Goal: Book appointment/travel/reservation

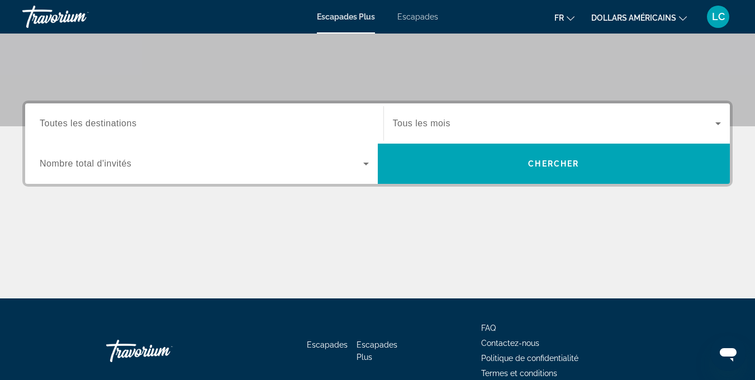
click at [208, 131] on div "Widget de recherche" at bounding box center [204, 124] width 329 height 32
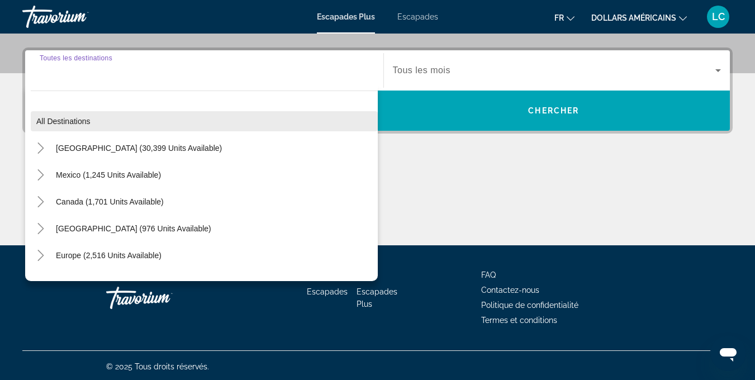
scroll to position [264, 0]
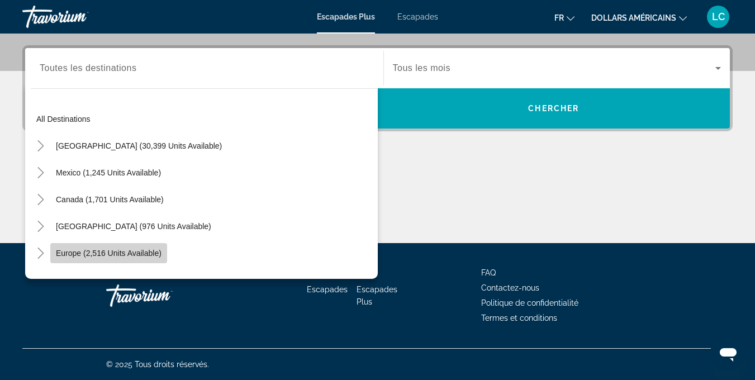
click at [130, 253] on span "Europe (2,516 units available)" at bounding box center [109, 253] width 106 height 9
type input "**********"
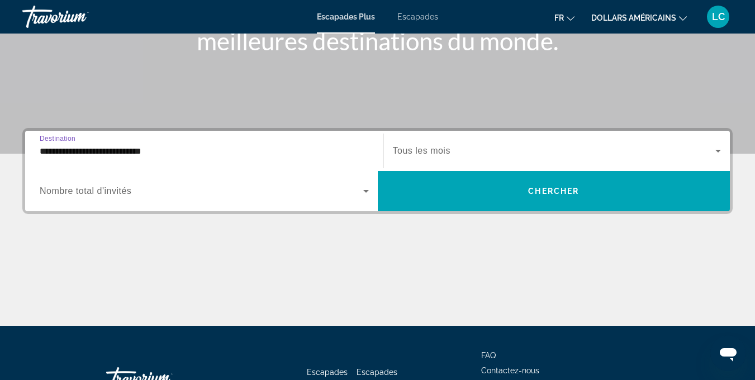
scroll to position [172, 0]
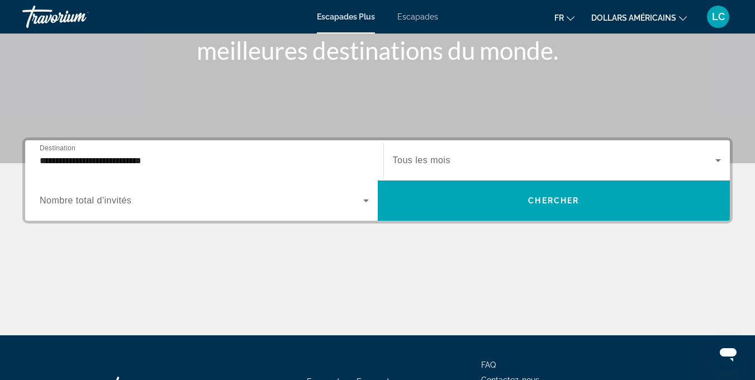
click at [96, 200] on span "Nombre total d'invités" at bounding box center [86, 200] width 92 height 9
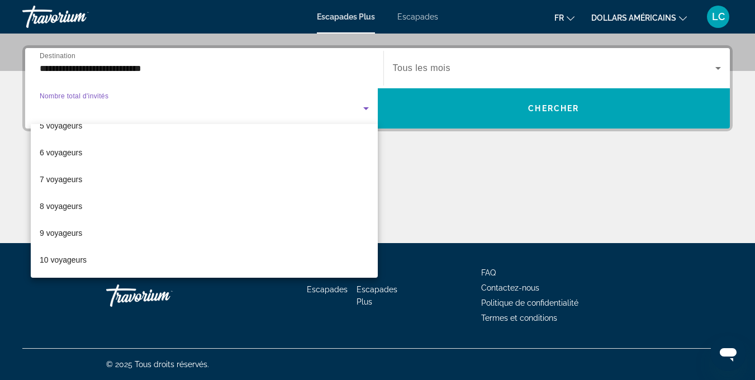
scroll to position [0, 0]
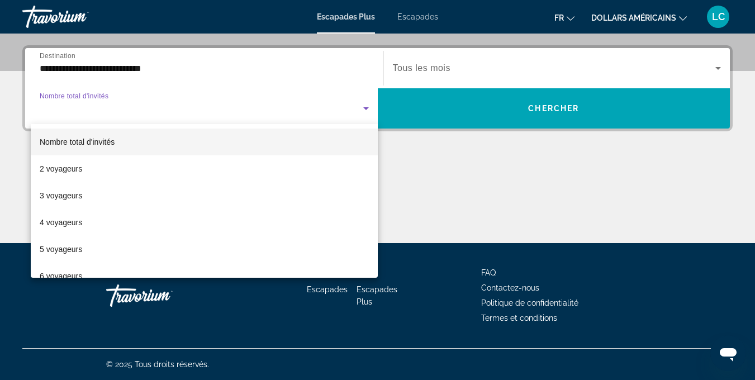
click at [444, 174] on div at bounding box center [377, 190] width 755 height 380
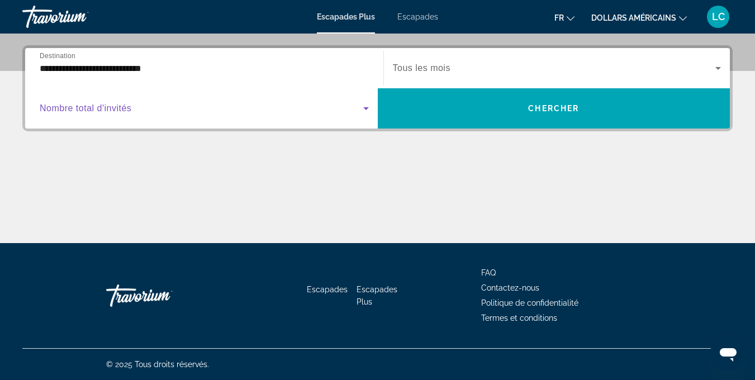
click at [369, 104] on icon "Widget de recherche" at bounding box center [365, 108] width 13 height 13
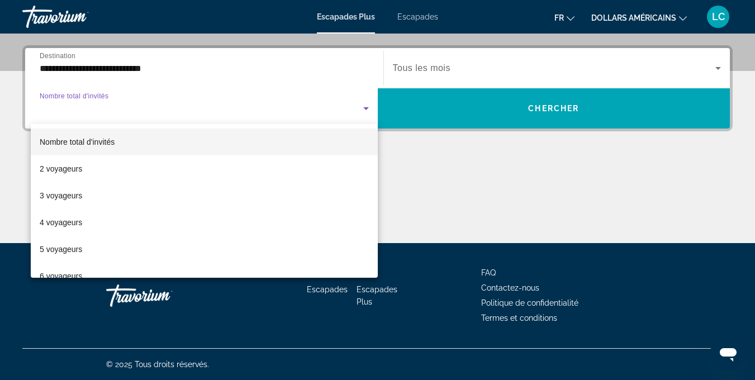
click at [403, 172] on div at bounding box center [377, 190] width 755 height 380
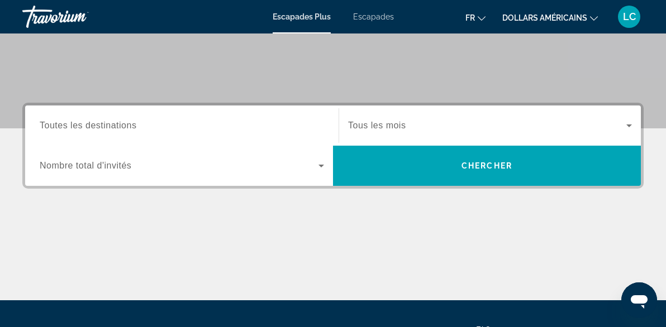
click at [146, 120] on input "Destination Toutes les destinations" at bounding box center [182, 126] width 284 height 13
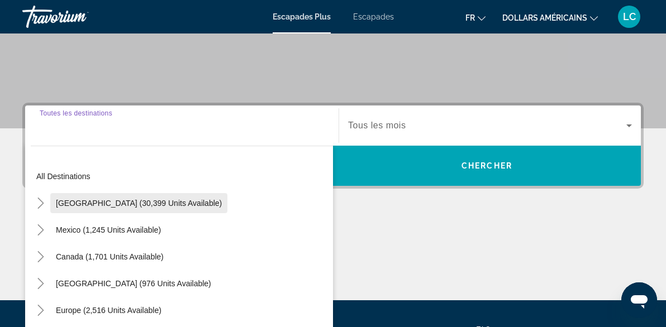
scroll to position [273, 0]
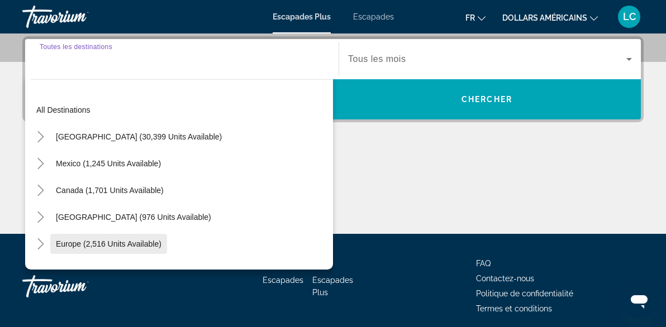
click at [150, 245] on span "Europe (2,516 units available)" at bounding box center [109, 244] width 106 height 9
type input "**********"
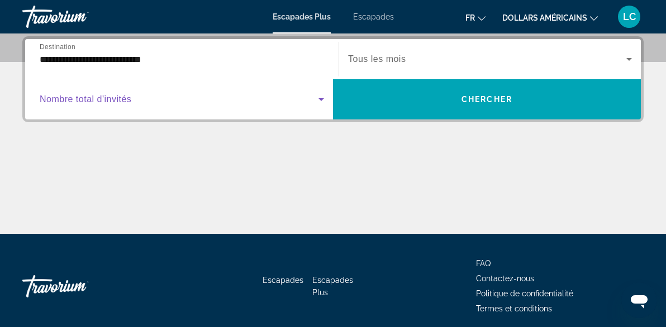
click at [317, 101] on icon "Widget de recherche" at bounding box center [320, 99] width 13 height 13
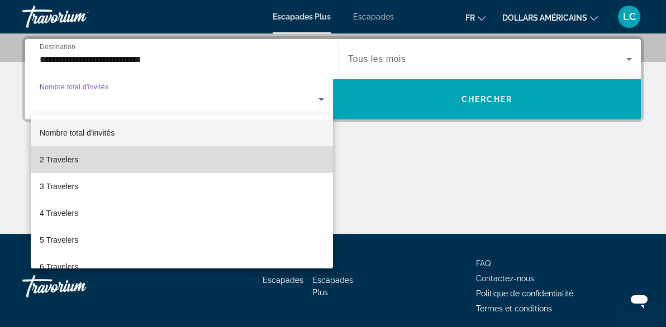
click at [285, 161] on mat-option "2 Travelers" at bounding box center [182, 159] width 302 height 27
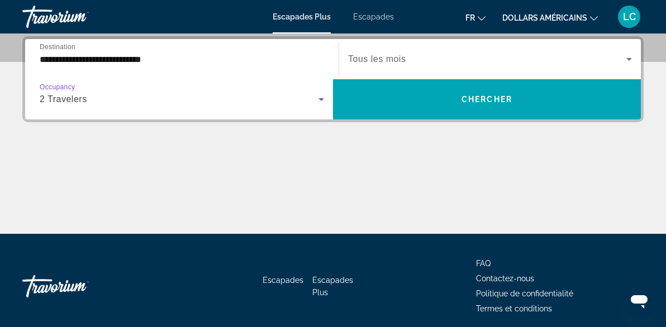
click at [314, 97] on icon "Widget de recherche" at bounding box center [320, 99] width 13 height 13
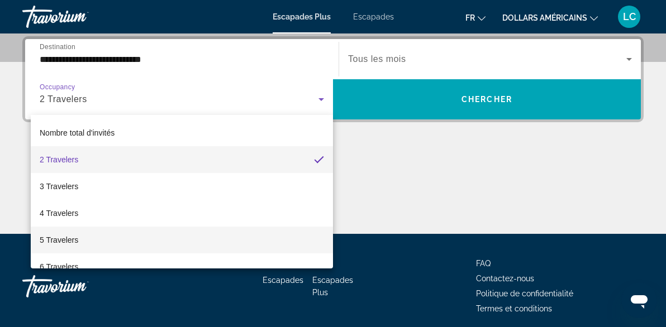
click at [284, 240] on mat-option "5 Travelers" at bounding box center [182, 240] width 302 height 27
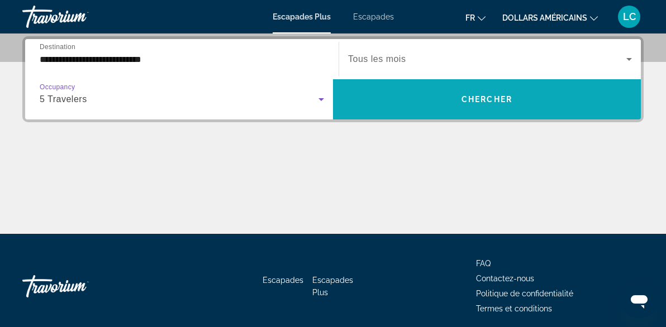
click at [469, 101] on span "Chercher" at bounding box center [486, 99] width 51 height 9
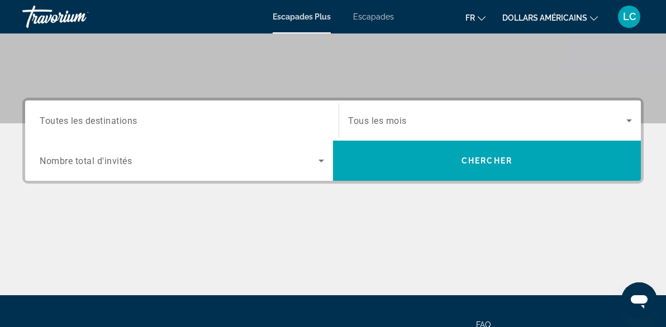
click at [306, 123] on input "Destination Toutes les destinations" at bounding box center [182, 121] width 284 height 13
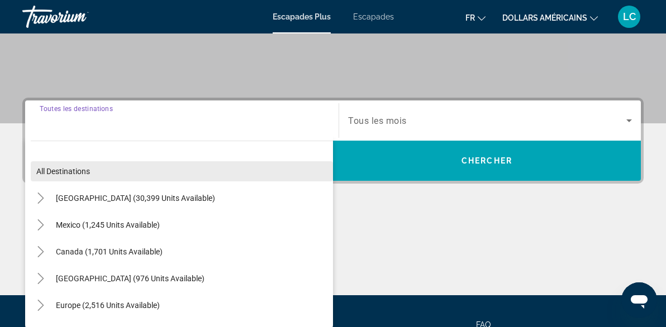
scroll to position [273, 0]
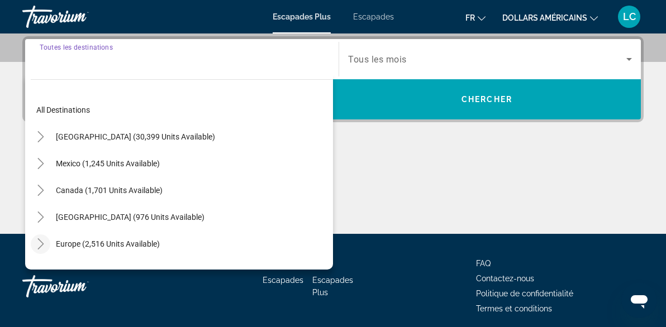
click at [42, 247] on icon "Toggle Europe (2,516 units available)" at bounding box center [40, 244] width 11 height 11
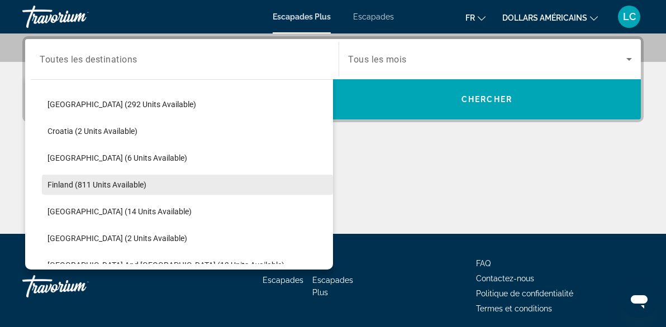
scroll to position [194, 0]
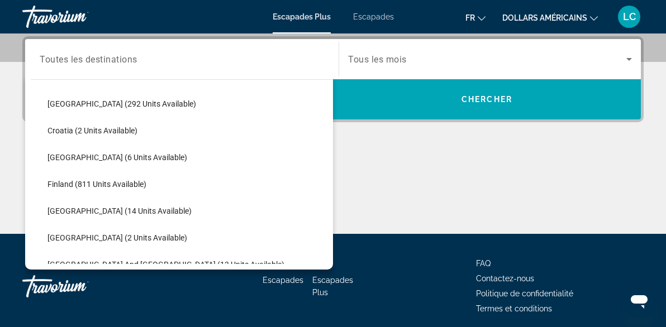
click at [113, 213] on span "France (14 units available)" at bounding box center [119, 211] width 144 height 9
type input "**********"
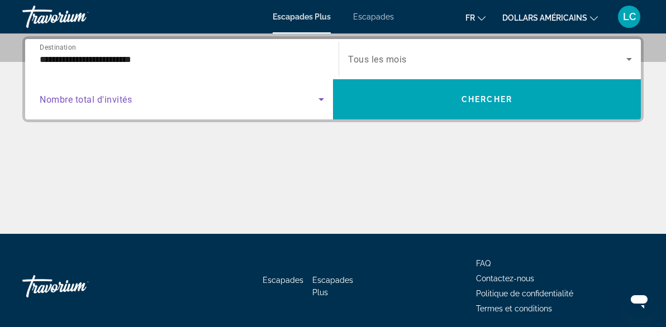
click at [265, 98] on span "Search widget" at bounding box center [179, 99] width 279 height 13
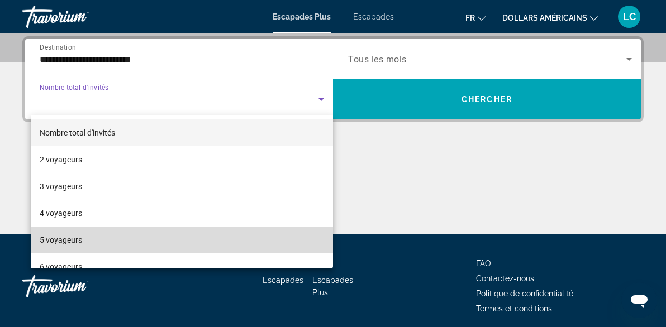
click at [208, 233] on mat-option "5 voyageurs" at bounding box center [182, 240] width 302 height 27
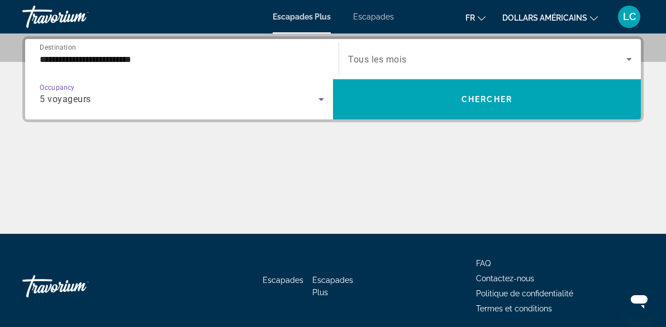
click at [452, 64] on span "Search widget" at bounding box center [487, 59] width 278 height 13
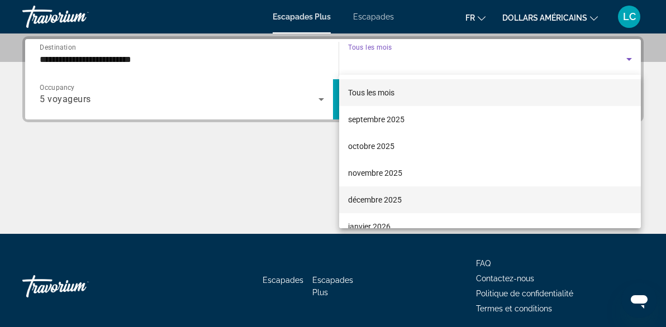
click at [420, 204] on mat-option "décembre 2025" at bounding box center [490, 200] width 302 height 27
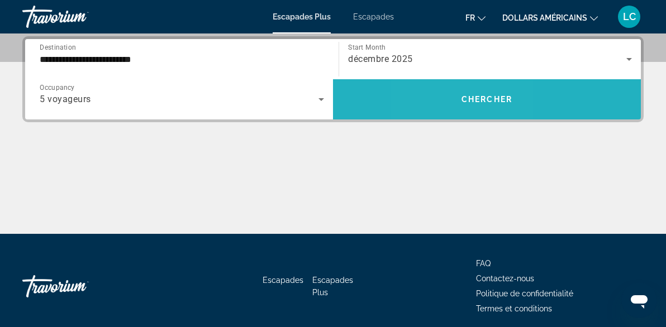
click at [445, 102] on span "Search widget" at bounding box center [487, 99] width 308 height 27
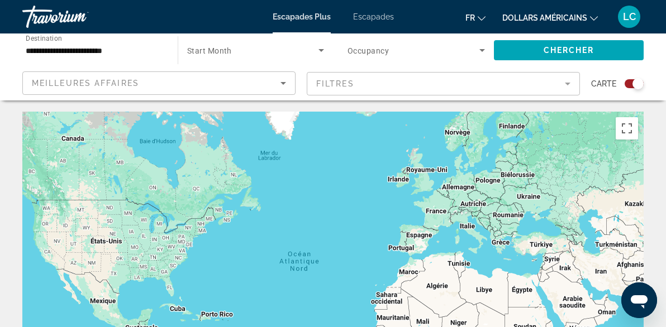
click at [661, 138] on div "← Déplacement vers la gauche → Déplacement vers la droite ↑ Déplacement vers le…" at bounding box center [333, 297] width 666 height 371
click at [322, 53] on icon "Search widget" at bounding box center [320, 50] width 13 height 13
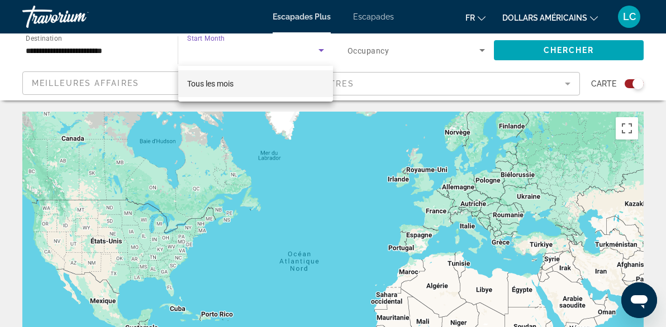
click at [320, 51] on div at bounding box center [333, 163] width 666 height 327
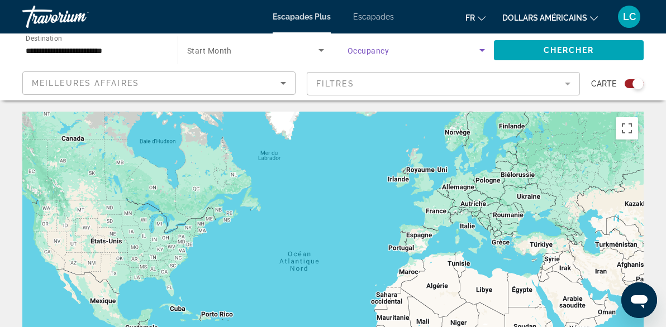
click at [474, 54] on span "Search widget" at bounding box center [413, 50] width 132 height 13
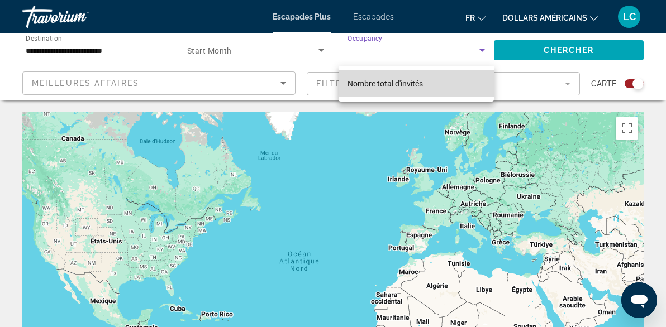
click at [451, 82] on mat-option "Nombre total d'invités" at bounding box center [416, 83] width 155 height 27
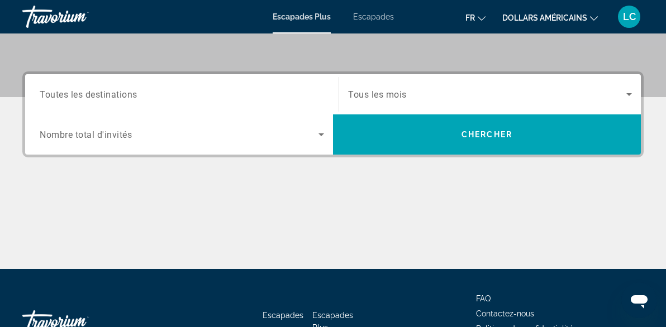
scroll to position [244, 0]
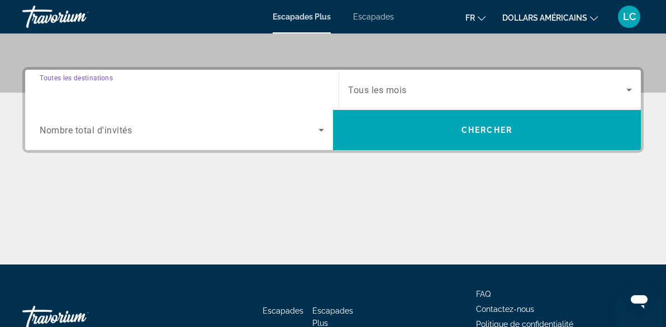
click at [225, 92] on input "Destination Toutes les destinations" at bounding box center [182, 90] width 284 height 13
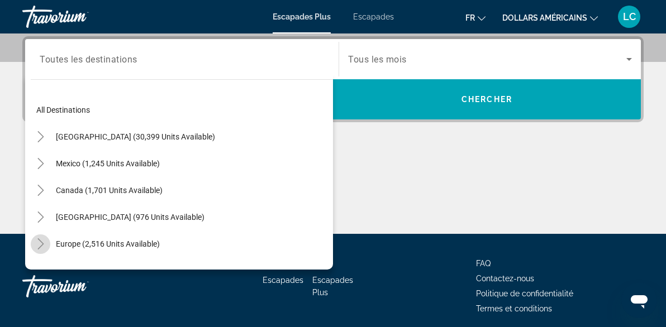
click at [44, 244] on icon "Toggle Europe (2,516 units available)" at bounding box center [40, 244] width 11 height 11
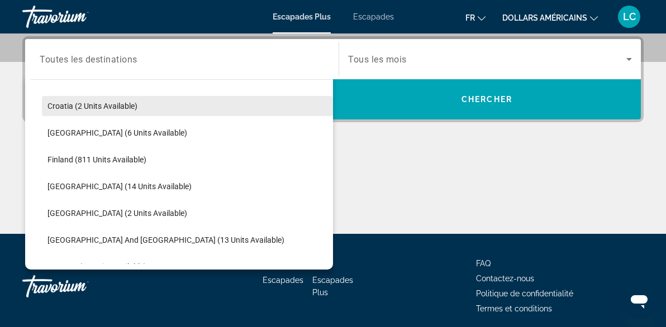
scroll to position [221, 0]
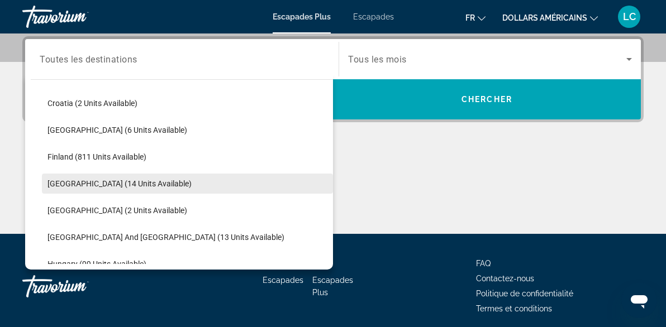
click at [109, 187] on span "France (14 units available)" at bounding box center [119, 183] width 144 height 9
type input "**********"
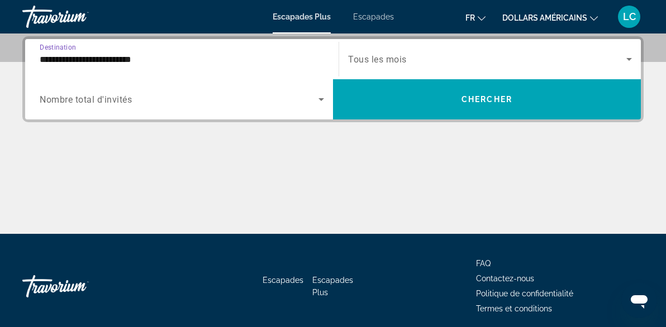
click at [321, 100] on icon "Search widget" at bounding box center [321, 99] width 6 height 3
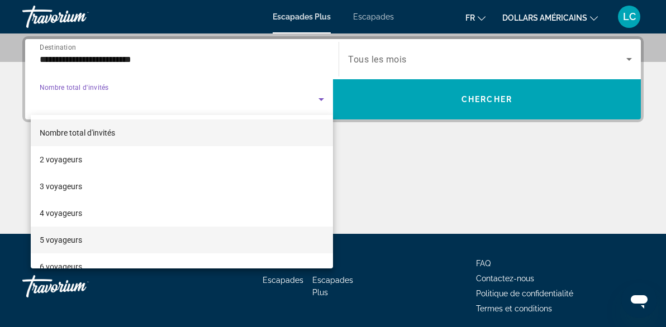
click at [250, 230] on mat-option "5 voyageurs" at bounding box center [182, 240] width 302 height 27
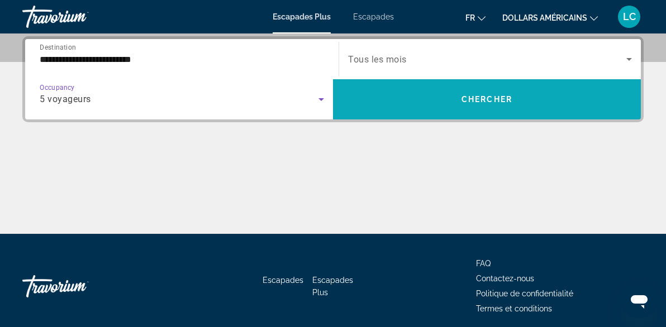
click at [449, 103] on span "Search widget" at bounding box center [487, 99] width 308 height 27
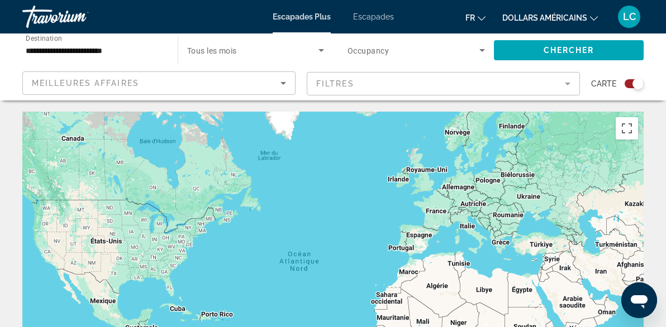
drag, startPoint x: 636, startPoint y: 83, endPoint x: 628, endPoint y: 84, distance: 7.3
click at [628, 84] on div "Search widget" at bounding box center [633, 83] width 19 height 9
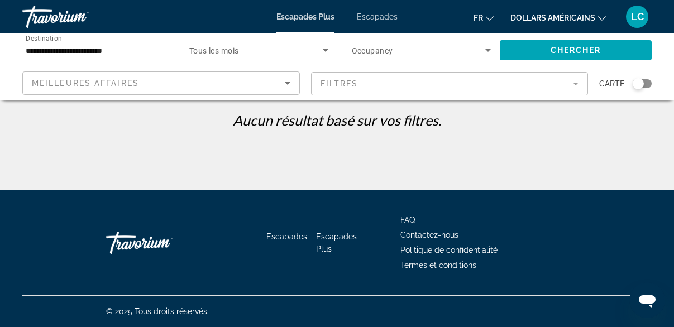
click at [628, 84] on div "Search widget" at bounding box center [637, 83] width 27 height 9
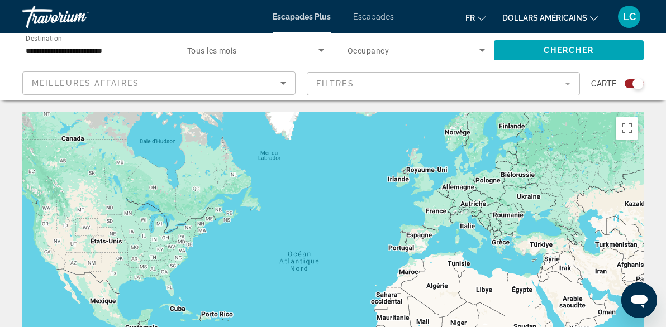
click at [628, 86] on div "Search widget" at bounding box center [633, 83] width 19 height 9
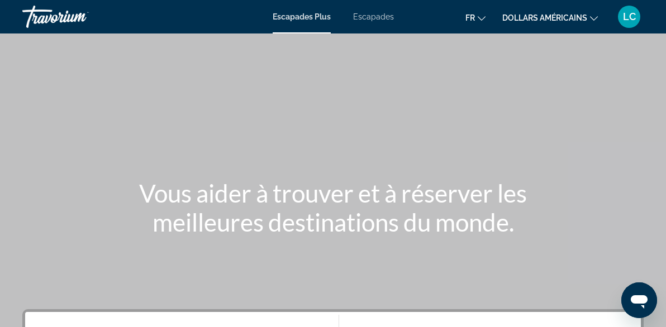
click at [379, 21] on div "Escapades Plus Escapades fr English Español Français Italiano Português русский…" at bounding box center [333, 16] width 666 height 29
click at [369, 20] on font "Escapades" at bounding box center [373, 16] width 41 height 9
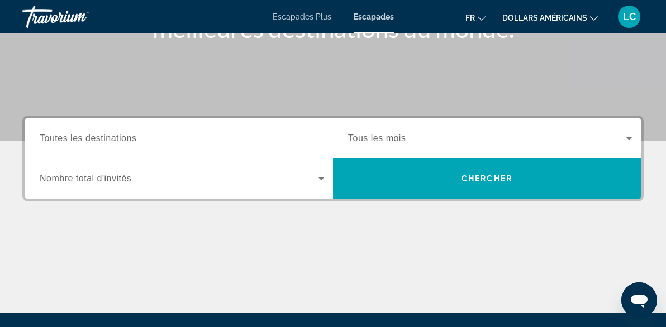
click at [256, 146] on div "Search widget" at bounding box center [182, 139] width 284 height 32
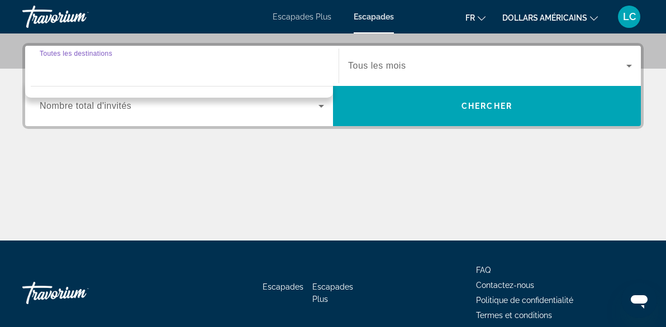
scroll to position [273, 0]
